Goal: Task Accomplishment & Management: Manage account settings

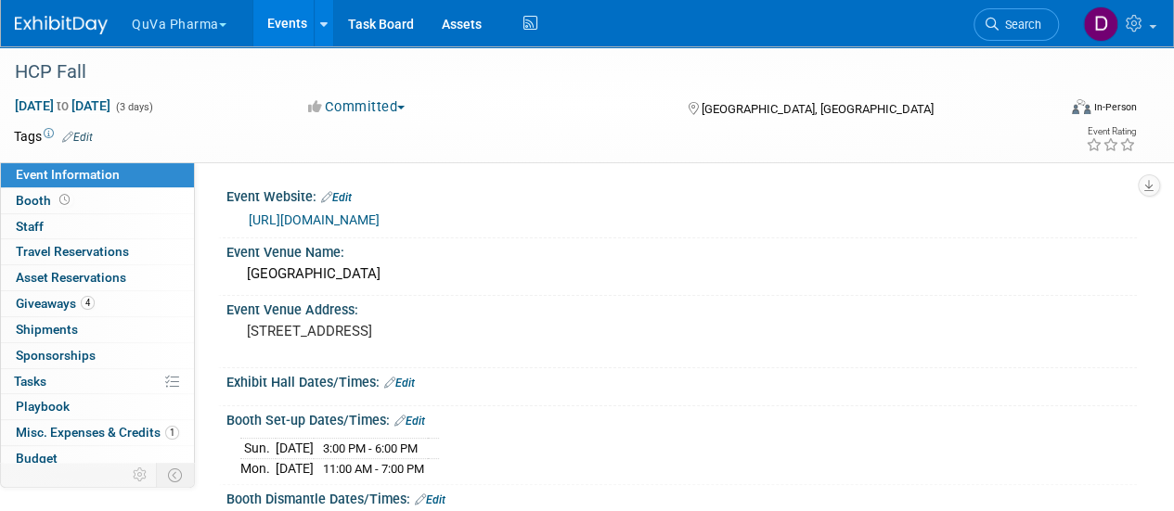
click at [221, 32] on button "QuVa Pharma" at bounding box center [190, 20] width 120 height 41
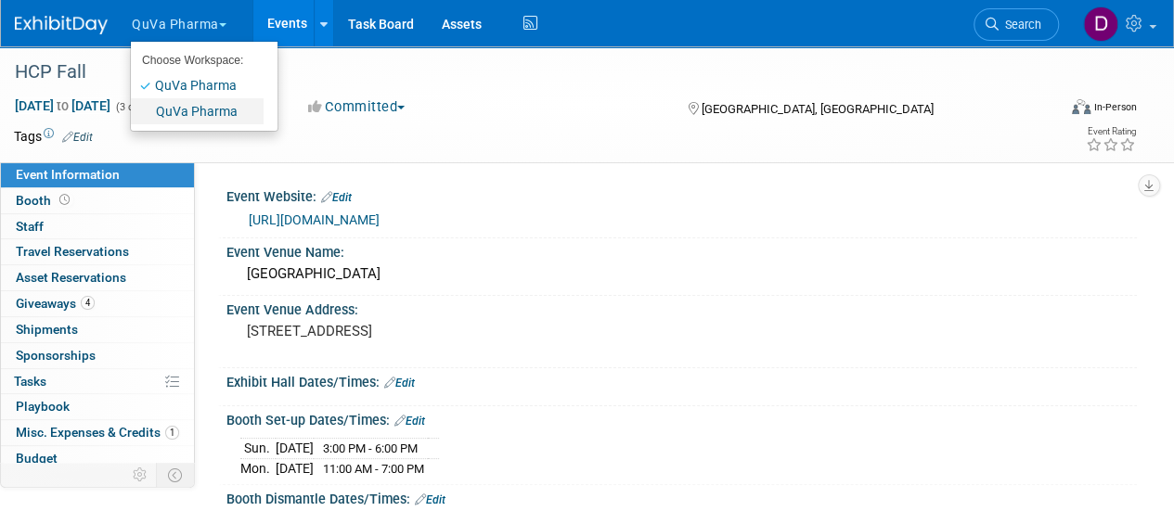
click at [194, 110] on link "QuVa Pharma" at bounding box center [197, 111] width 133 height 26
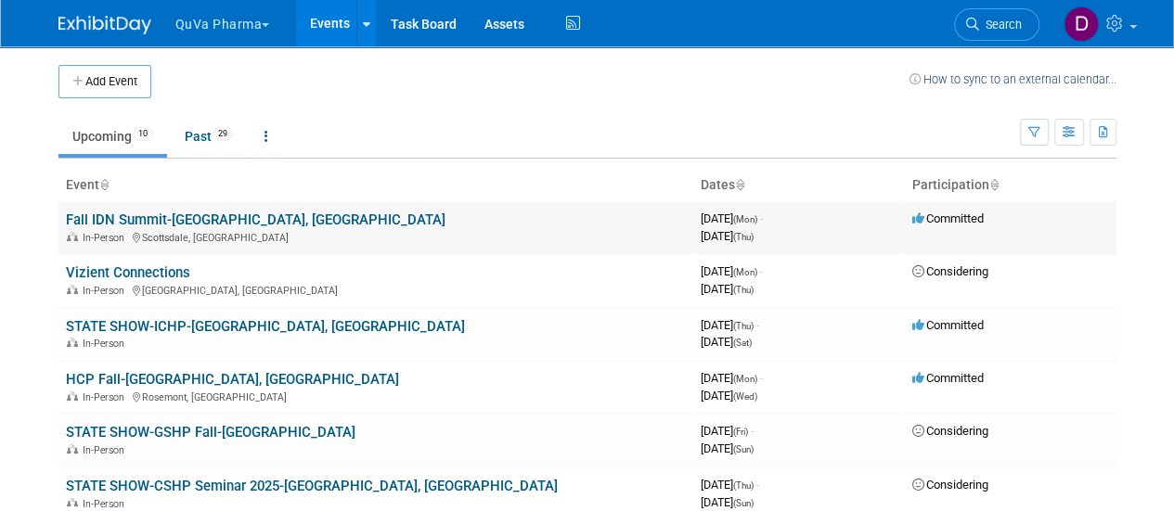
click at [185, 218] on link "Fall IDN Summit-[GEOGRAPHIC_DATA], [GEOGRAPHIC_DATA]" at bounding box center [256, 220] width 380 height 17
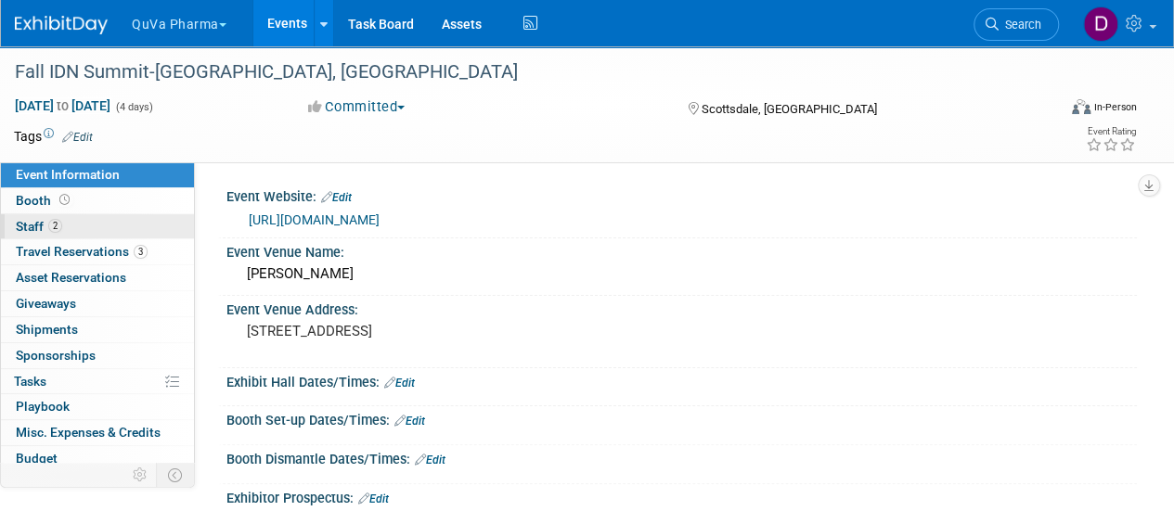
click at [23, 229] on span "Staff 2" at bounding box center [39, 226] width 46 height 15
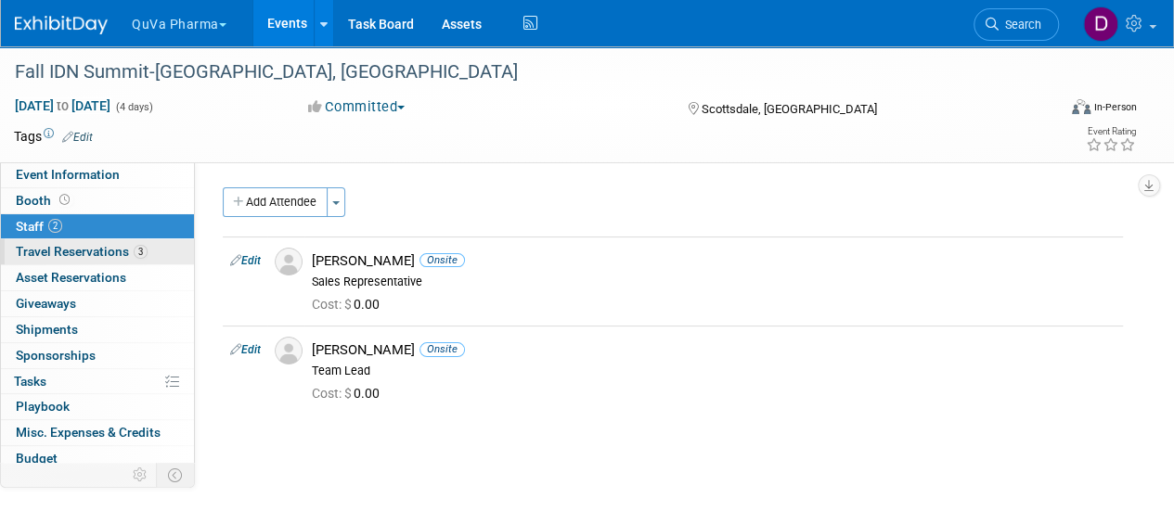
click at [76, 247] on span "Travel Reservations 3" at bounding box center [82, 251] width 132 height 15
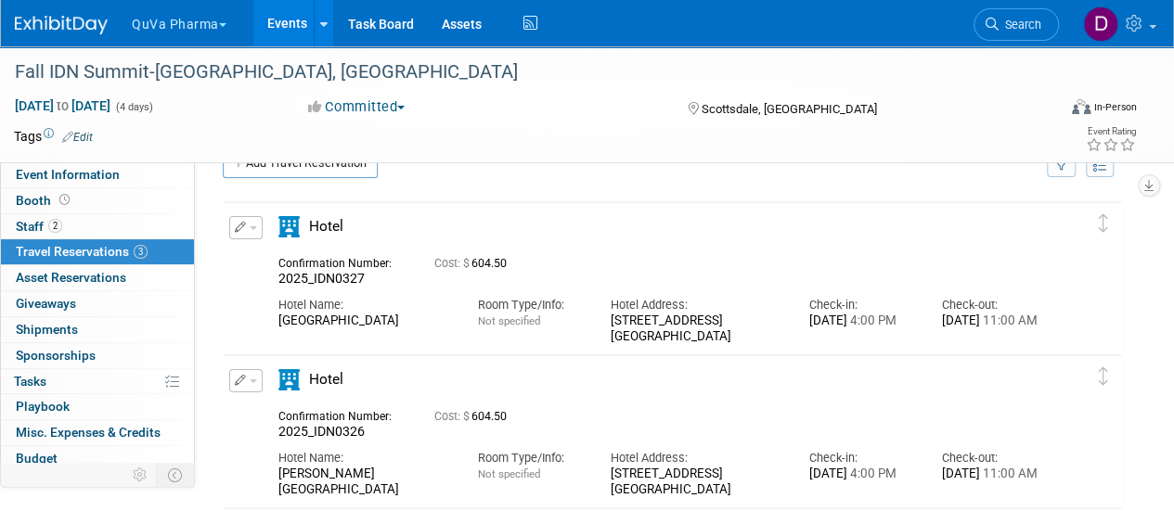
scroll to position [41, 0]
click at [229, 226] on button "button" at bounding box center [245, 225] width 33 height 23
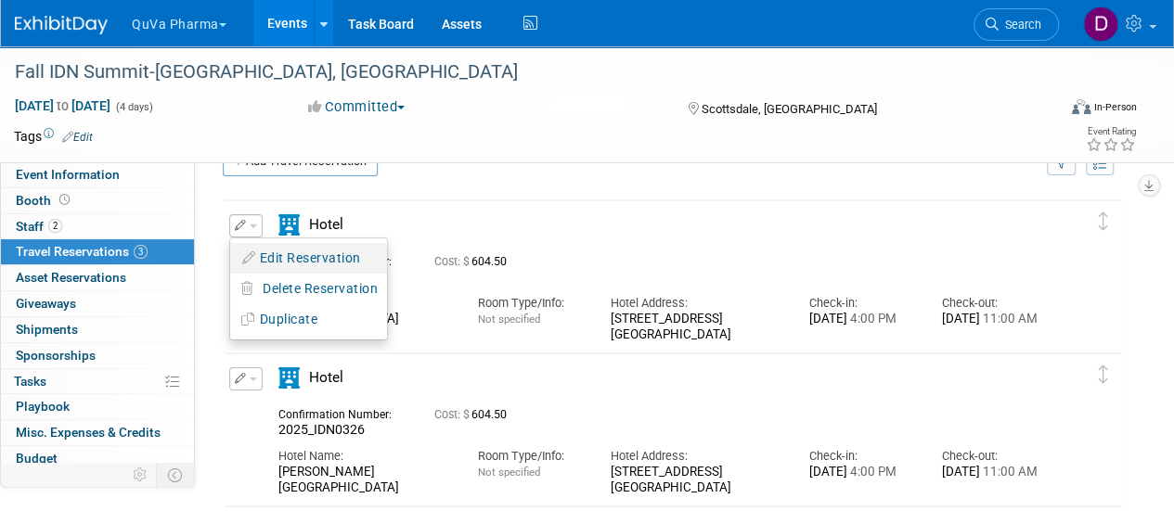
click at [282, 254] on button "Edit Reservation" at bounding box center [308, 258] width 157 height 27
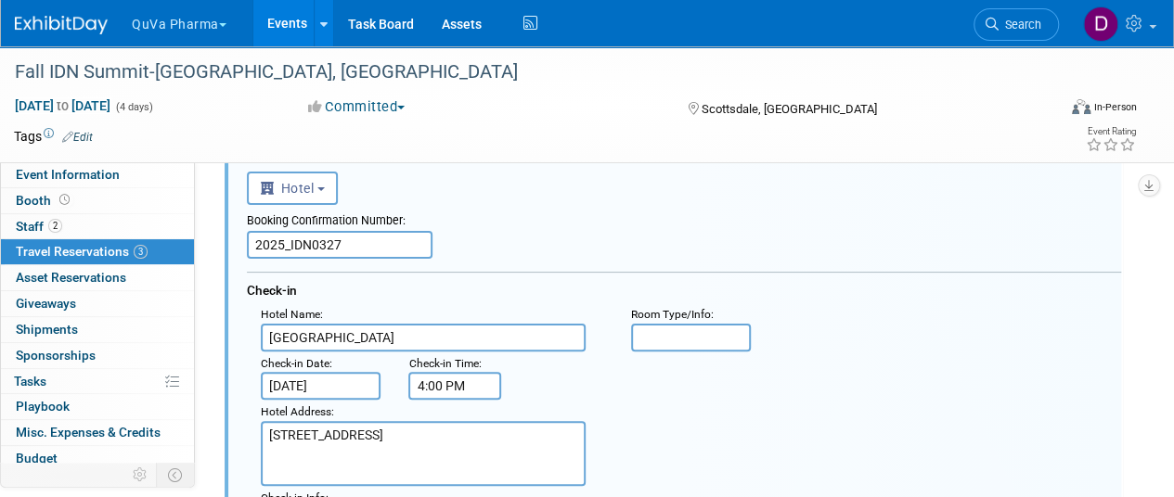
scroll to position [83, 0]
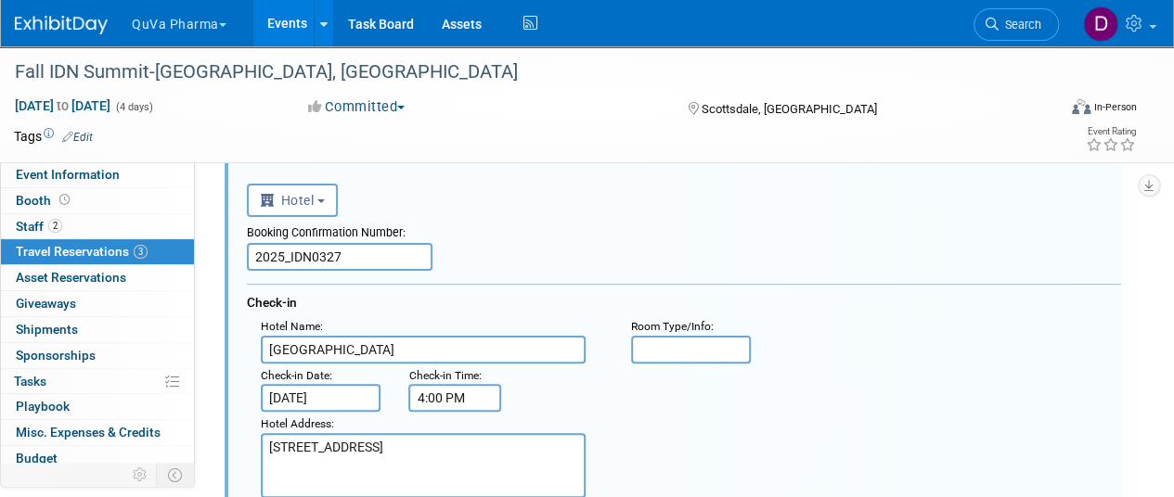
click at [411, 249] on input "2025_IDN0327" at bounding box center [340, 257] width 186 height 28
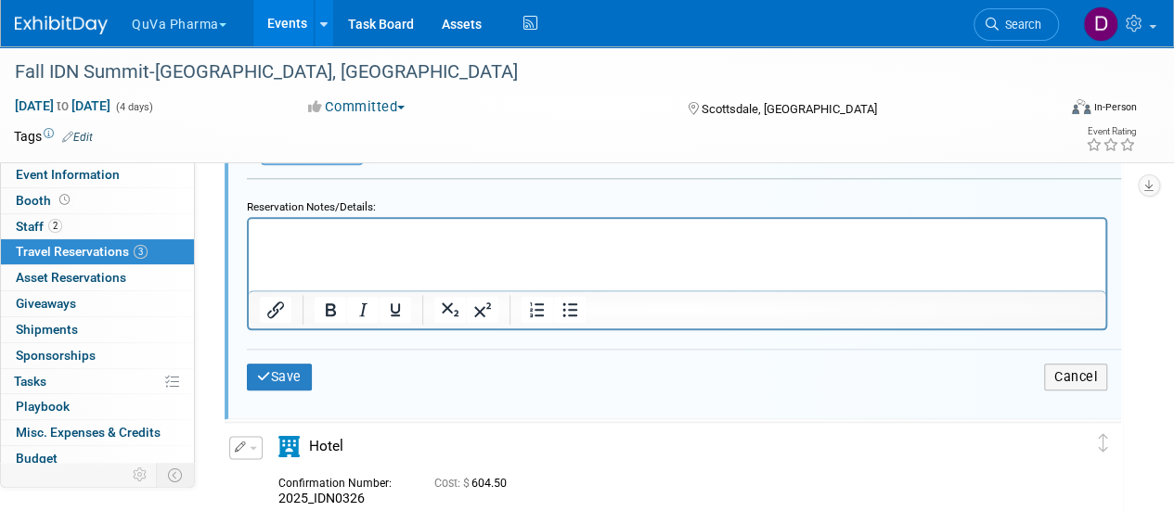
scroll to position [912, 0]
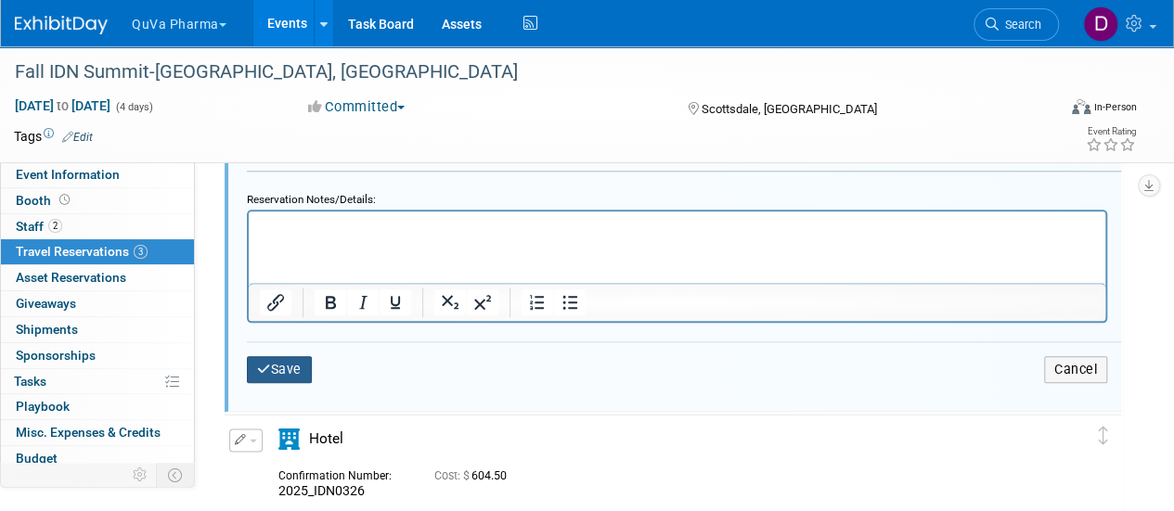
type input "844616080"
click at [283, 362] on button "Save" at bounding box center [279, 369] width 65 height 27
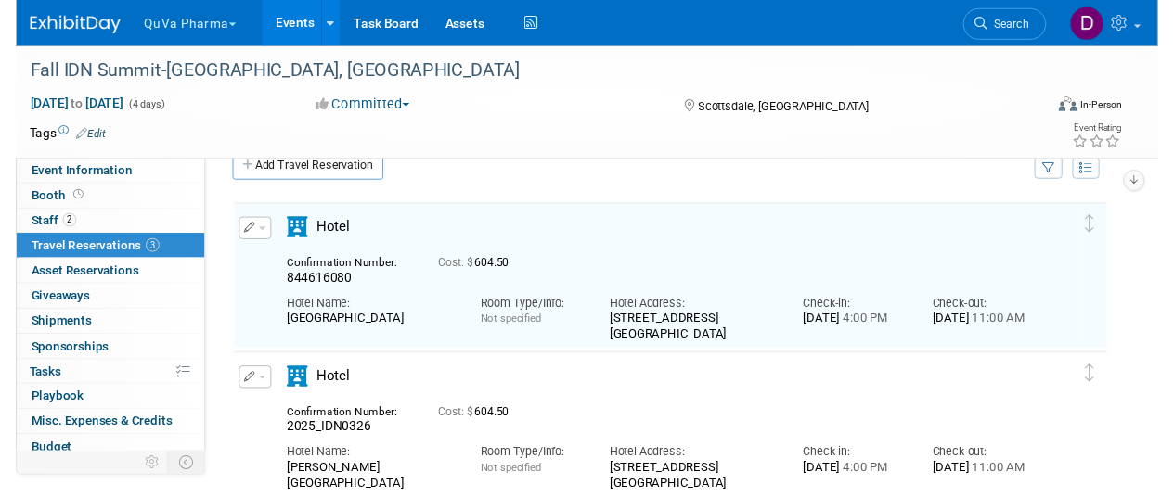
scroll to position [30, 0]
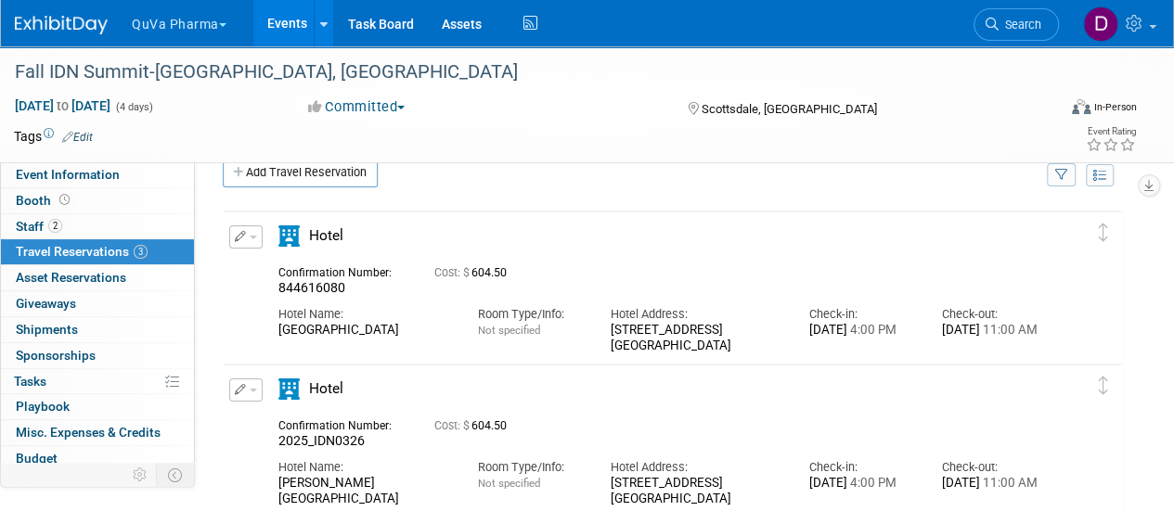
click at [239, 237] on icon "button" at bounding box center [241, 236] width 12 height 11
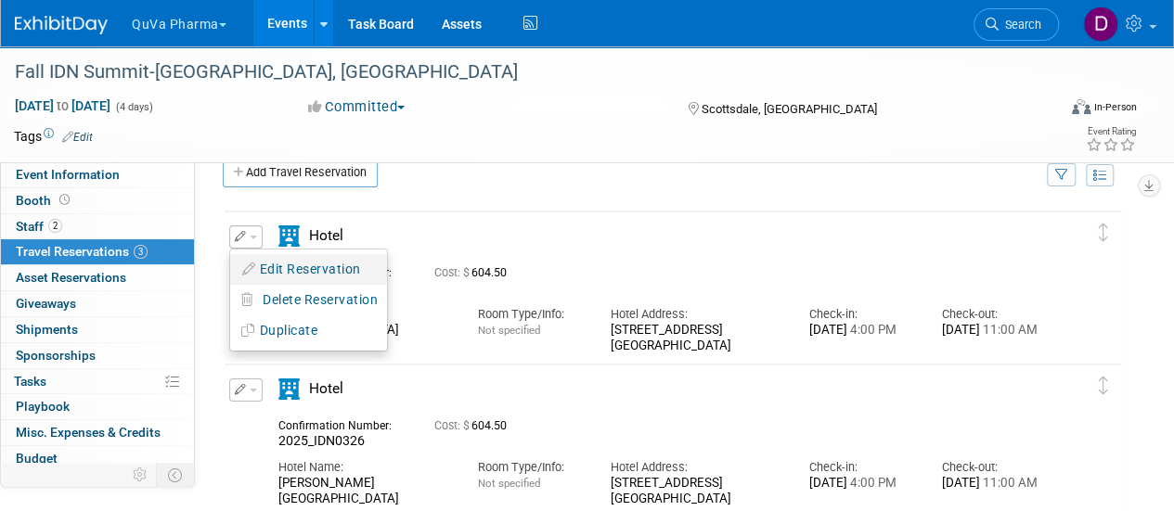
click at [278, 265] on button "Edit Reservation" at bounding box center [308, 269] width 157 height 27
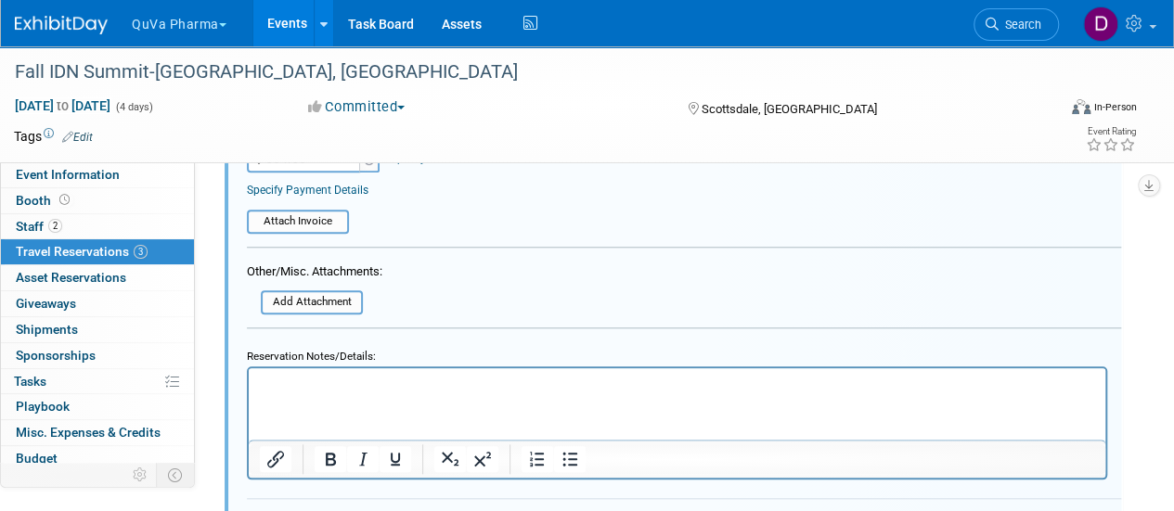
scroll to position [753, 0]
click at [718, 396] on html at bounding box center [677, 383] width 857 height 25
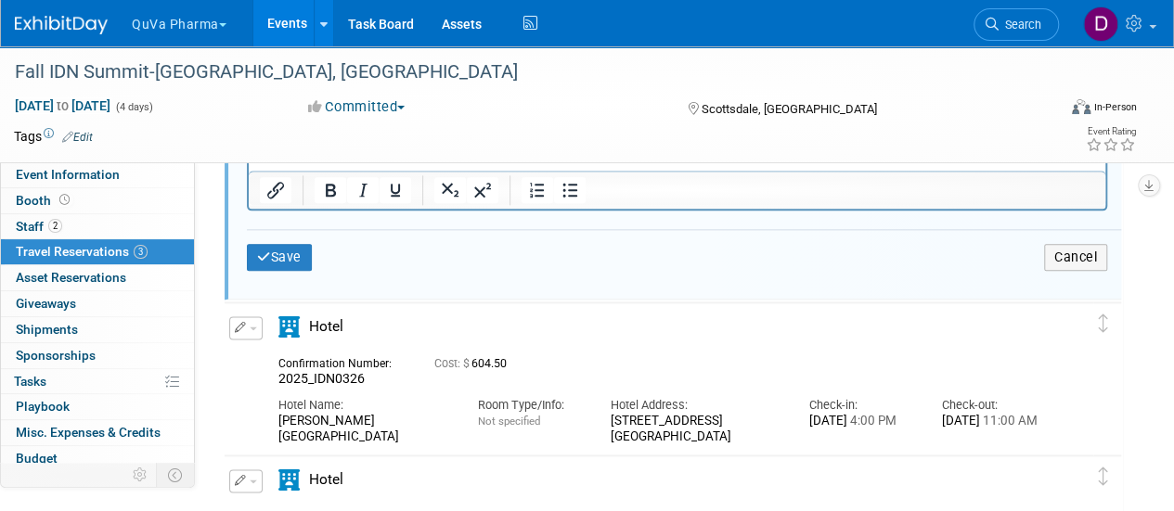
scroll to position [1031, 0]
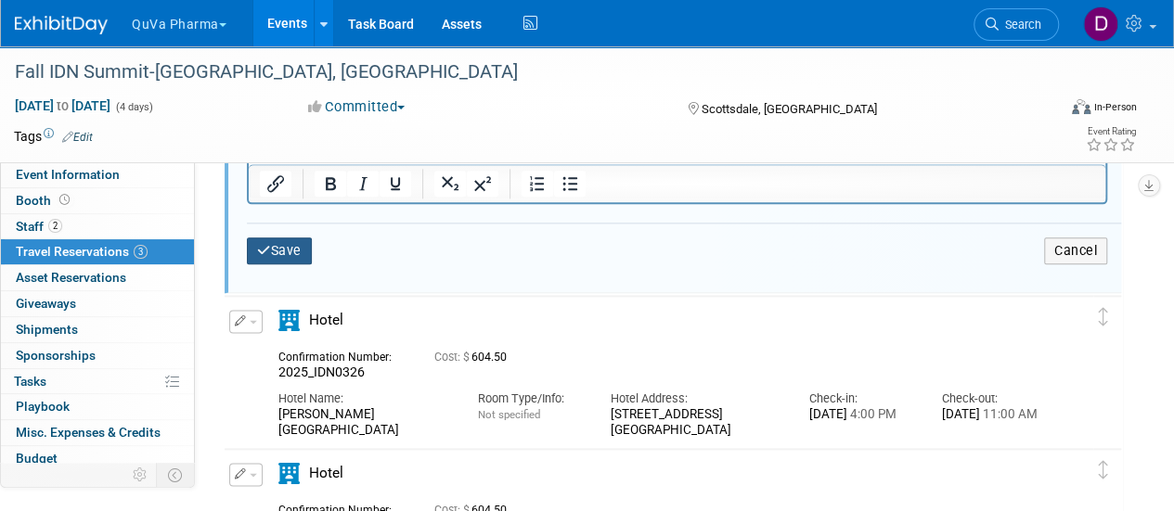
click at [275, 249] on button "Save" at bounding box center [279, 251] width 65 height 27
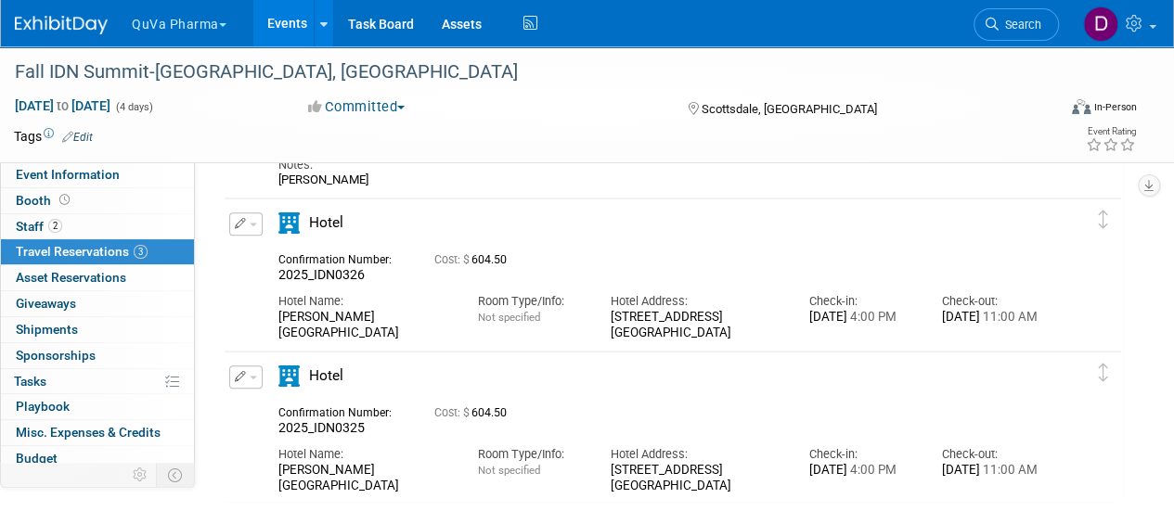
scroll to position [244, 0]
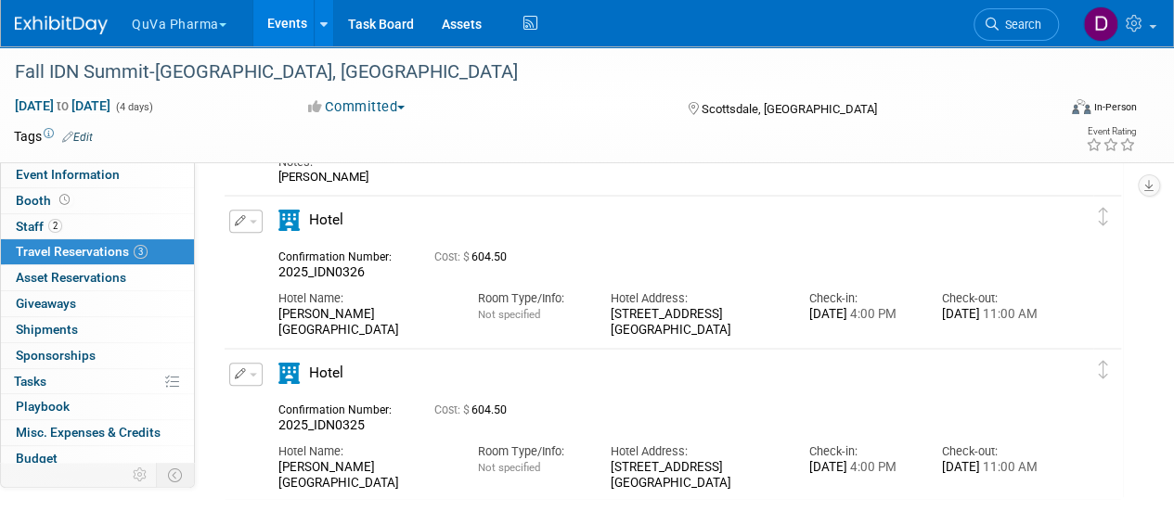
click at [250, 220] on span "button" at bounding box center [253, 222] width 7 height 4
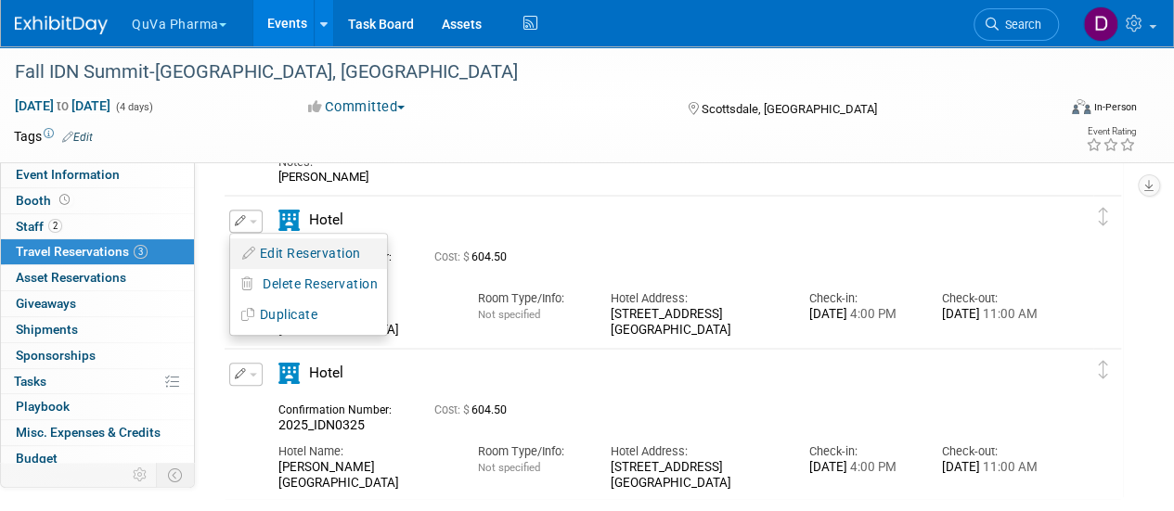
click at [297, 249] on button "Edit Reservation" at bounding box center [308, 253] width 157 height 27
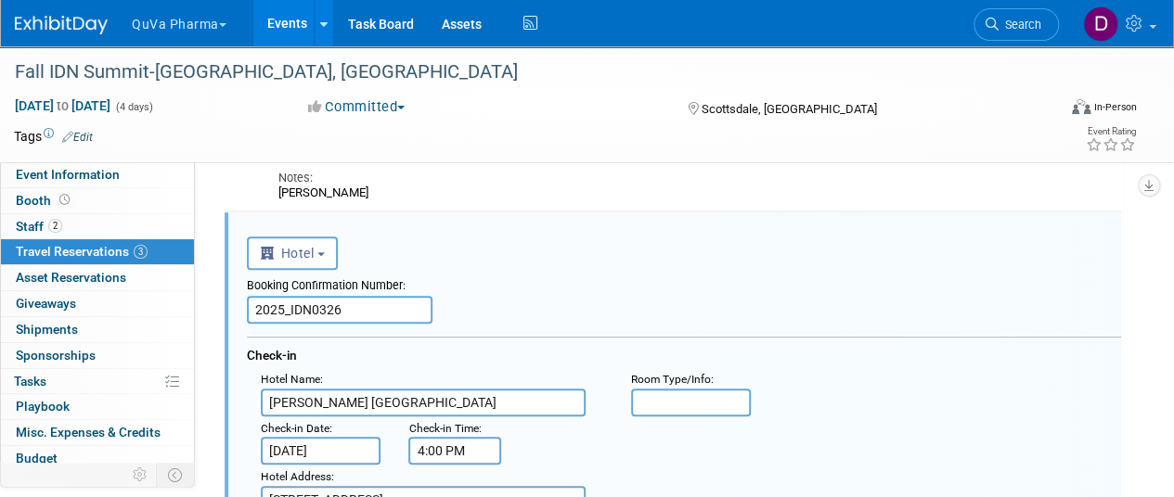
scroll to position [0, 0]
click at [386, 309] on input "2025_IDN0326" at bounding box center [340, 310] width 186 height 28
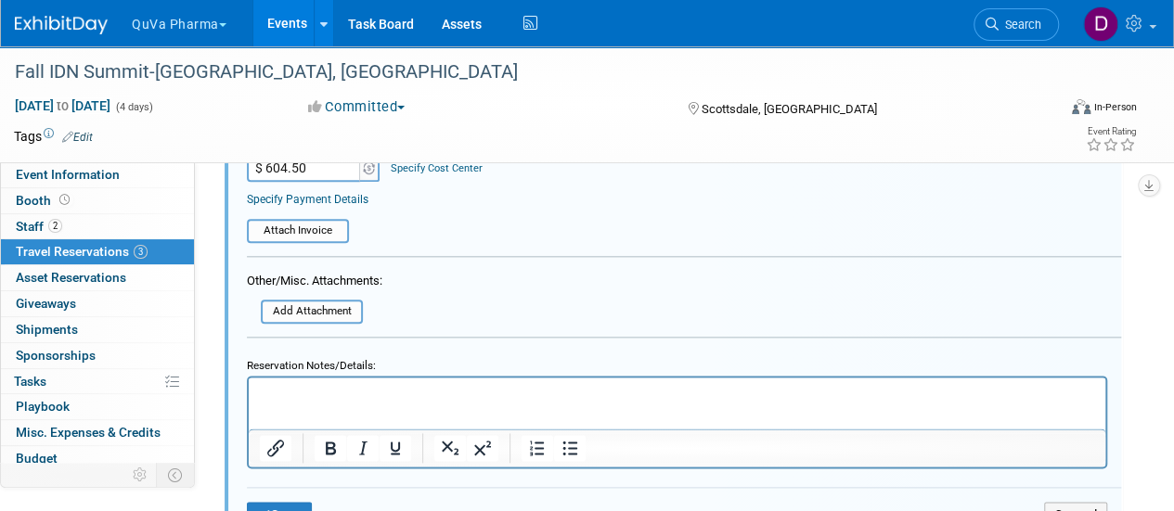
scroll to position [950, 0]
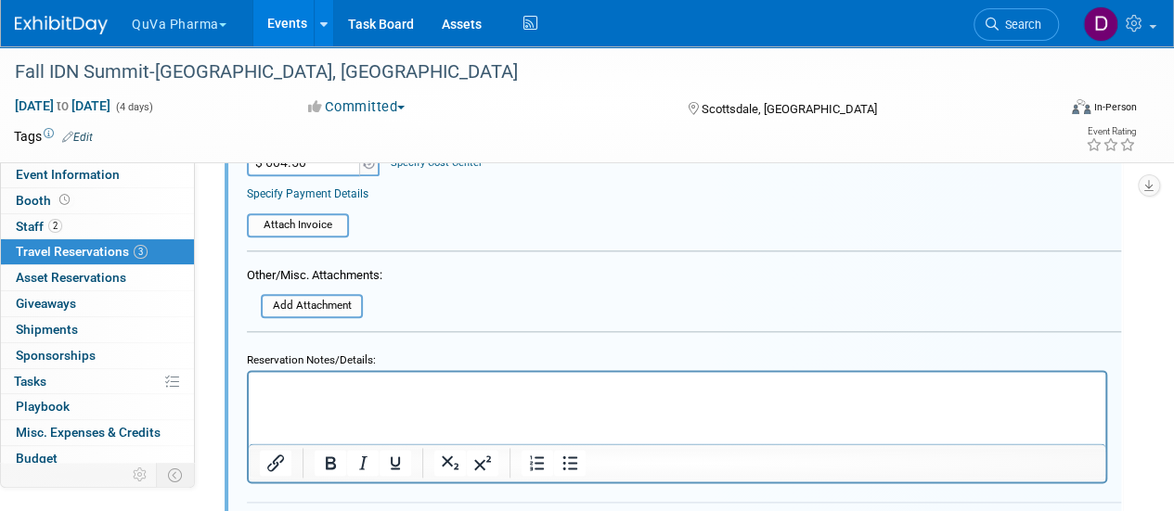
type input "84455734"
click at [718, 397] on html at bounding box center [677, 384] width 857 height 25
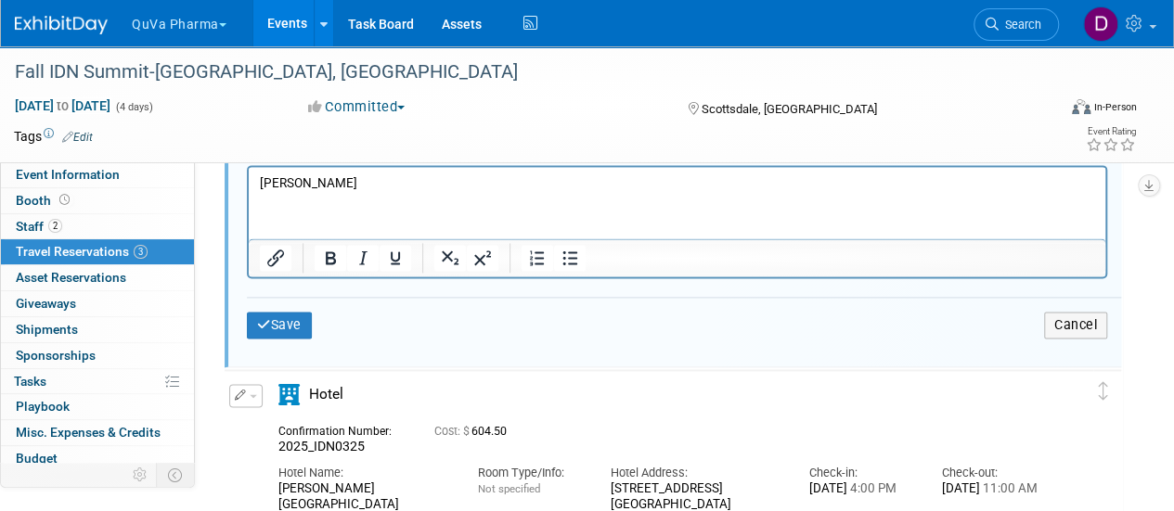
scroll to position [1221, 0]
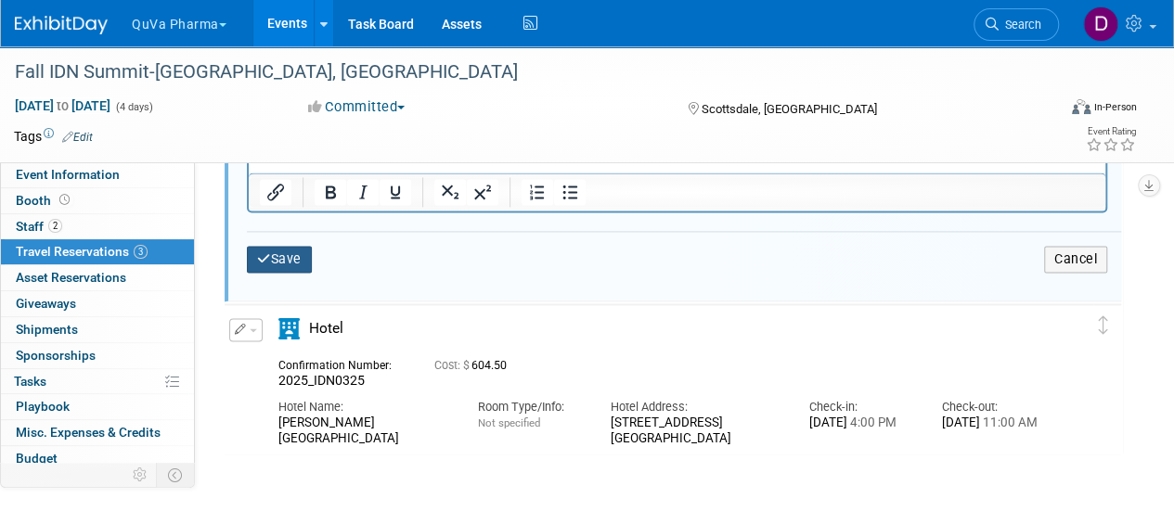
click at [289, 247] on button "Save" at bounding box center [279, 259] width 65 height 27
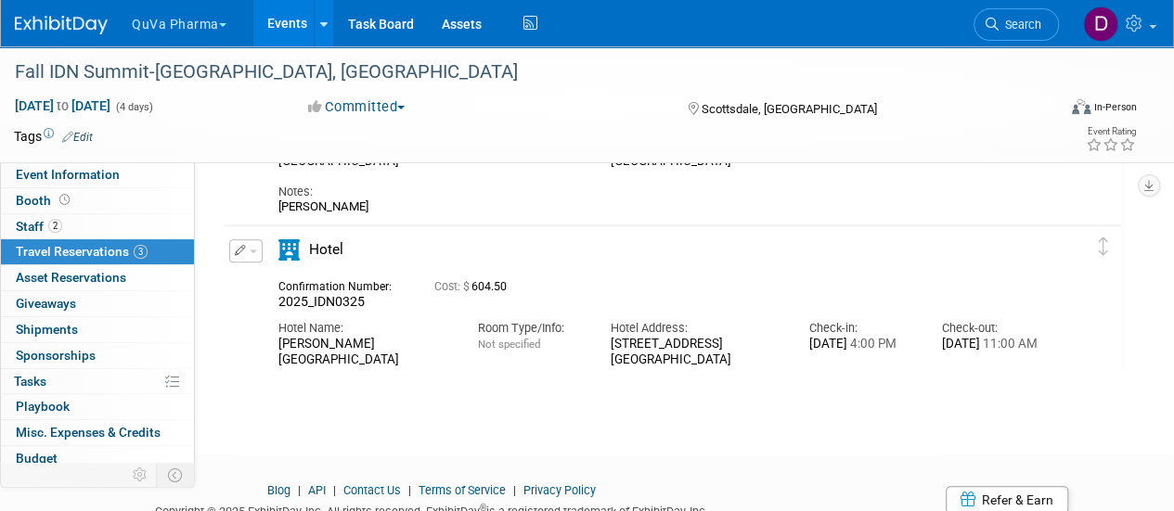
scroll to position [422, 0]
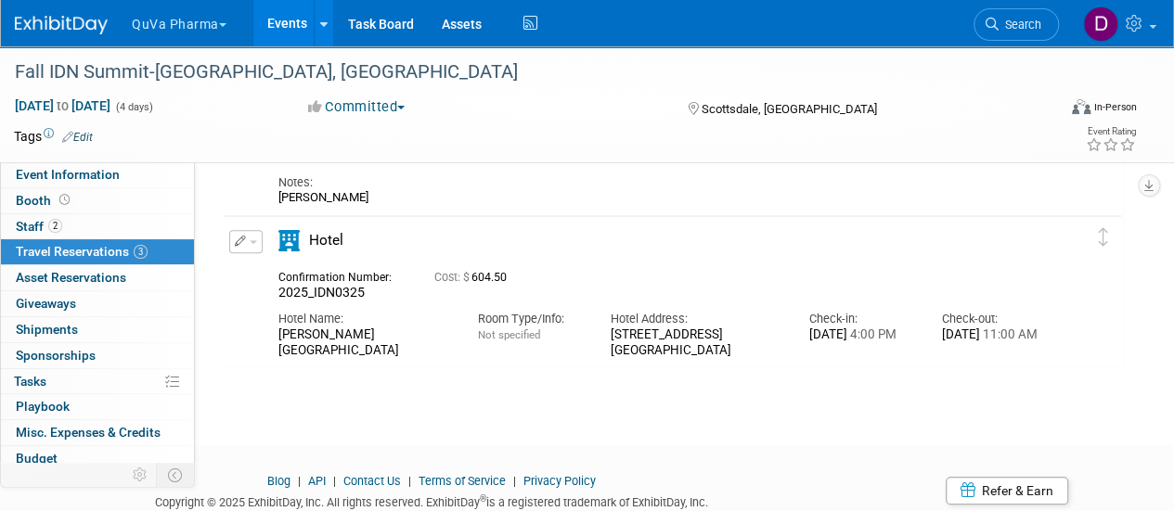
click at [258, 235] on button "button" at bounding box center [245, 241] width 33 height 23
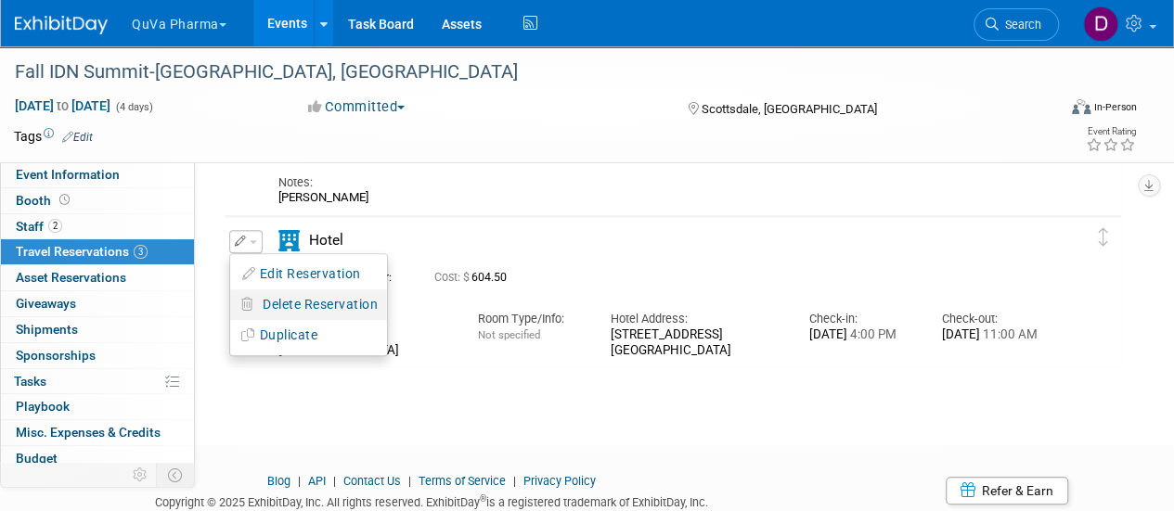
click at [312, 297] on span "Delete Reservation" at bounding box center [320, 304] width 115 height 15
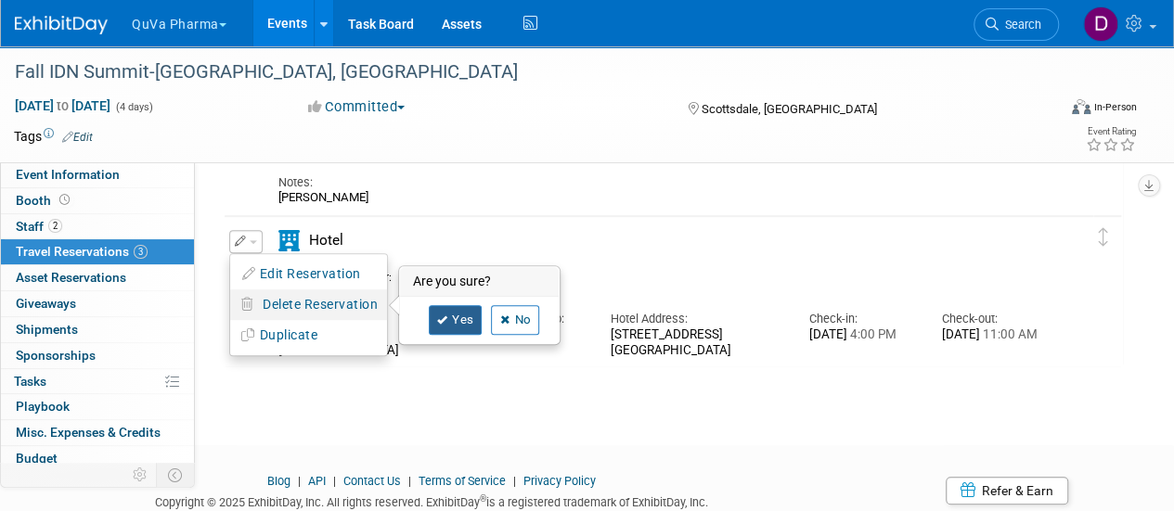
click at [458, 311] on link "Yes" at bounding box center [456, 320] width 54 height 30
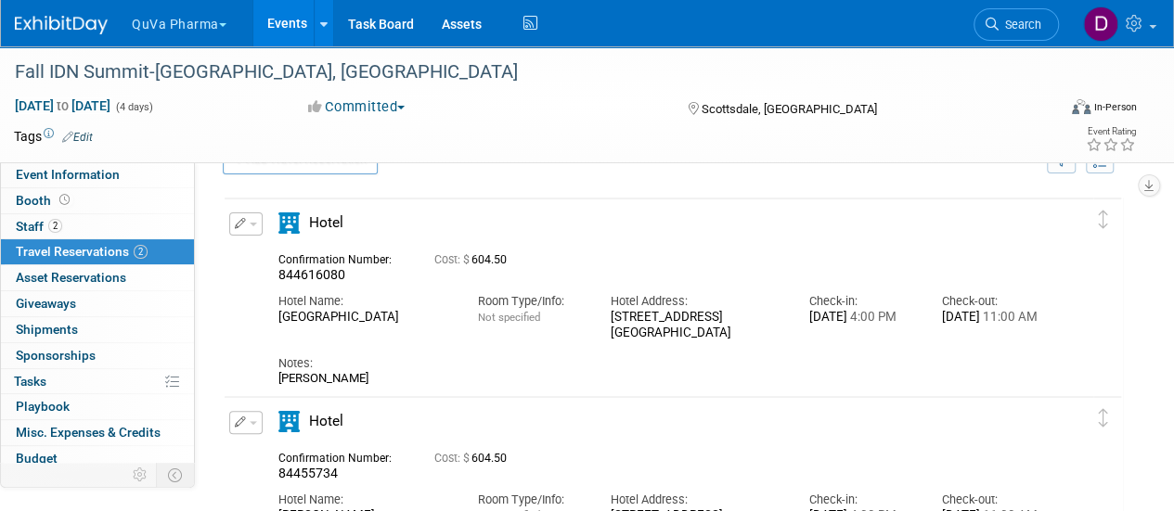
scroll to position [0, 0]
